Goal: Task Accomplishment & Management: Use online tool/utility

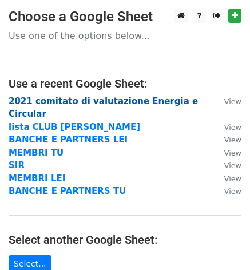
click at [96, 101] on strong "2021 comitato di valutazione Energia e Circular" at bounding box center [103, 107] width 189 height 23
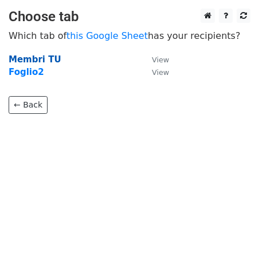
click at [39, 59] on strong "Membri TU" at bounding box center [35, 59] width 53 height 10
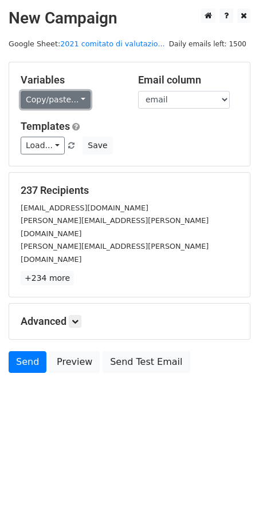
click at [80, 98] on link "Copy/paste..." at bounding box center [56, 100] width 70 height 18
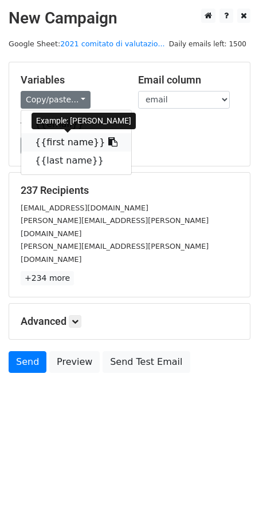
click at [55, 141] on link "{{first name}}" at bounding box center [76, 142] width 110 height 18
